Goal: Information Seeking & Learning: Learn about a topic

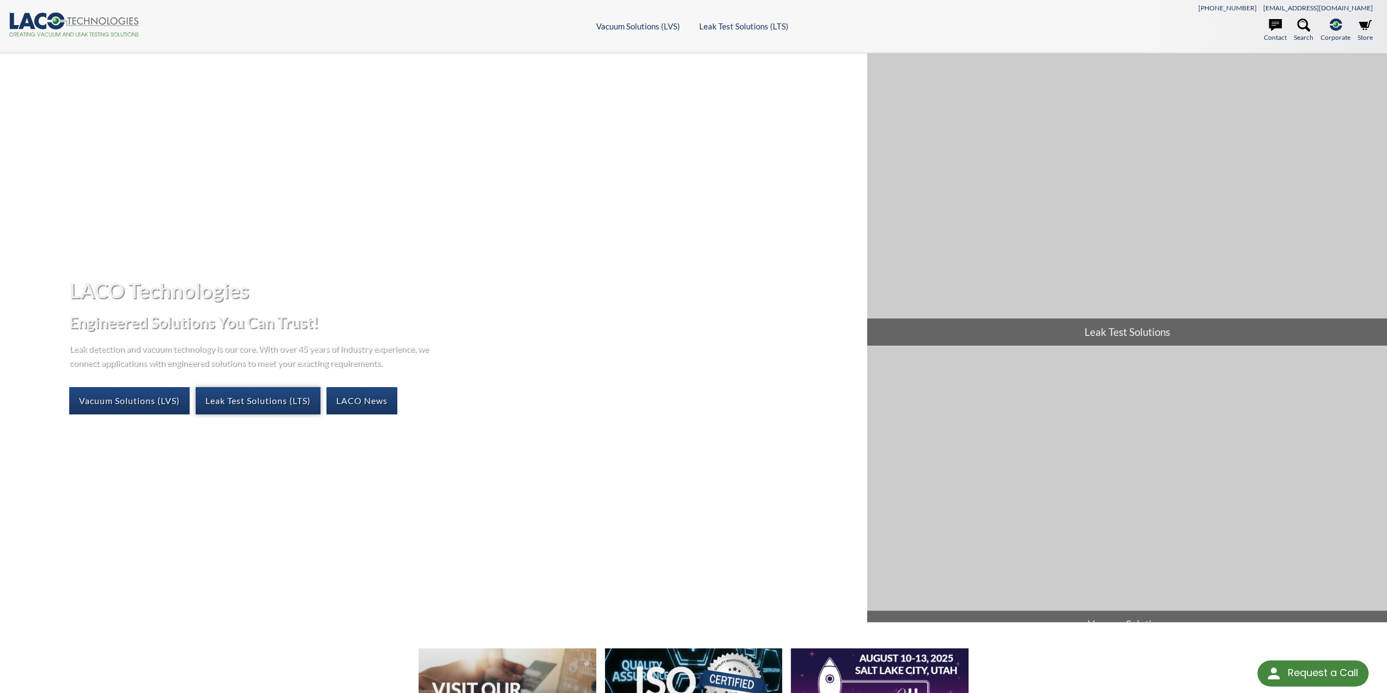
click at [220, 402] on link "Leak Test Solutions (LTS)" at bounding box center [258, 400] width 125 height 27
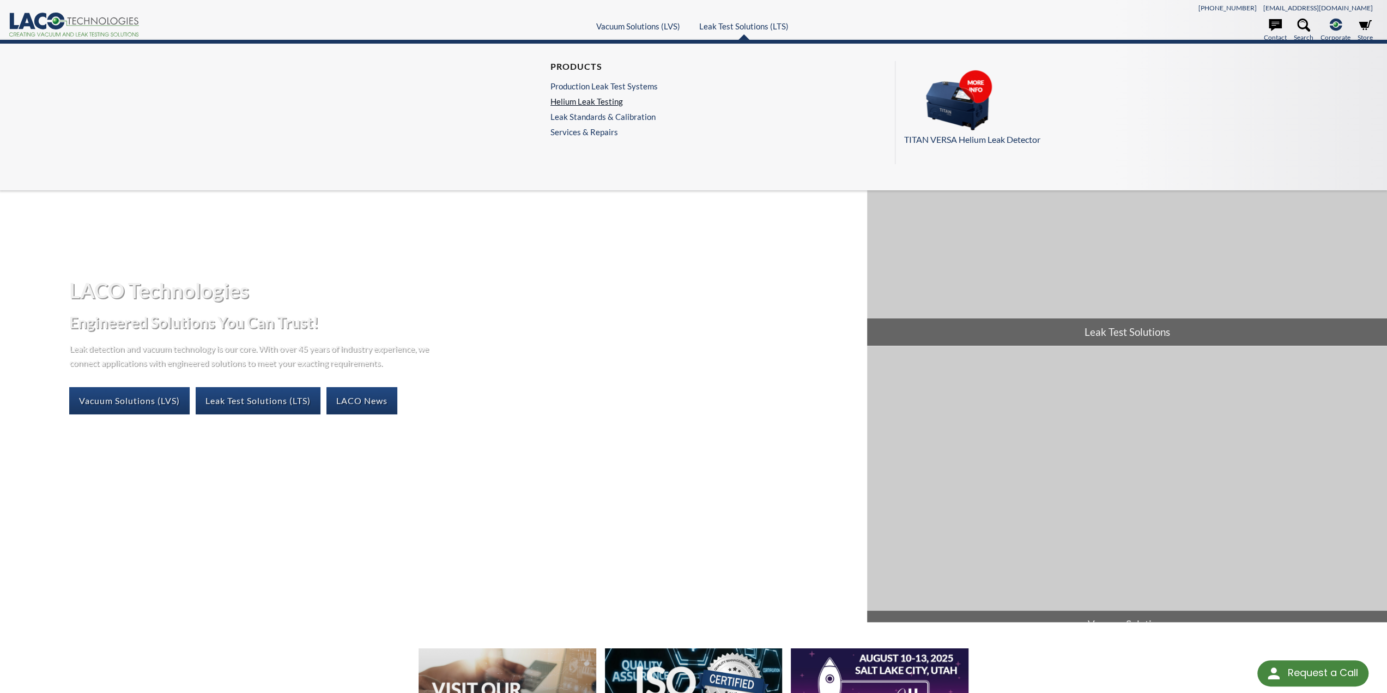
click at [610, 103] on link "Helium Leak Testing" at bounding box center [604, 101] width 107 height 10
